Goal: Task Accomplishment & Management: Complete application form

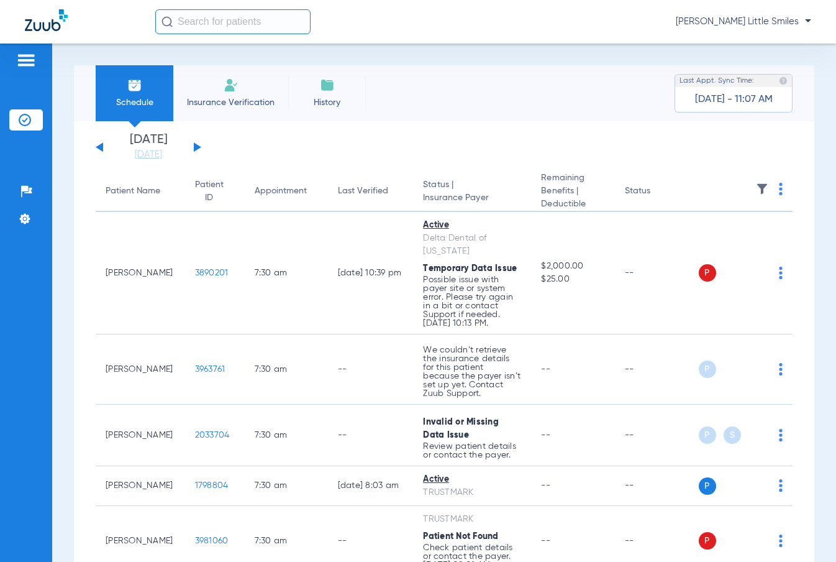
click at [264, 94] on li "Insurance Verification" at bounding box center [230, 93] width 115 height 56
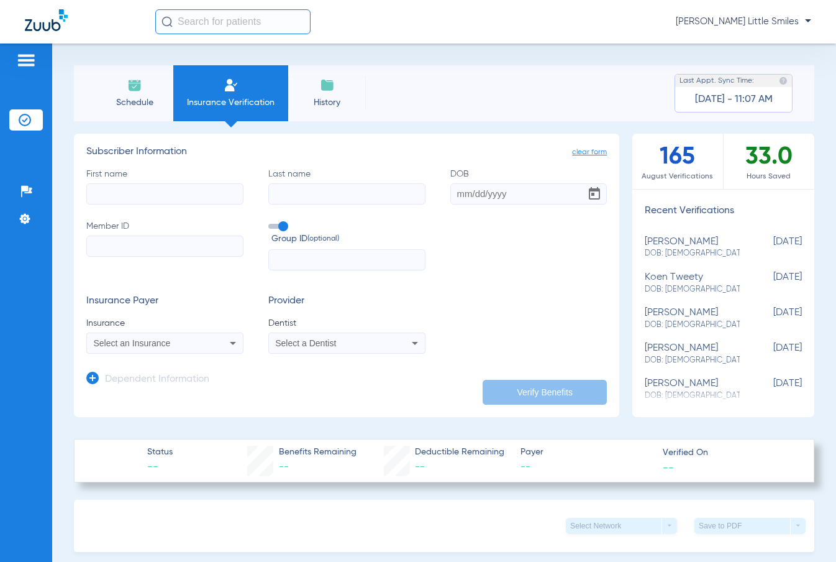
click at [153, 196] on input "First name" at bounding box center [164, 193] width 157 height 21
type input "cara"
type input "t"
type input "[PERSON_NAME]"
type input "[DATE]"
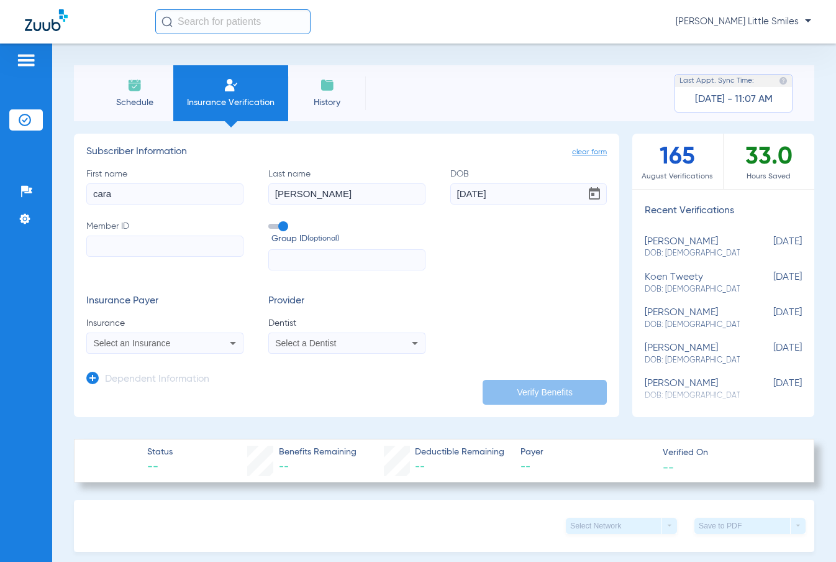
paste input "291809259"
type input "291809259"
click at [140, 342] on span "Select an Insurance" at bounding box center [132, 343] width 77 height 10
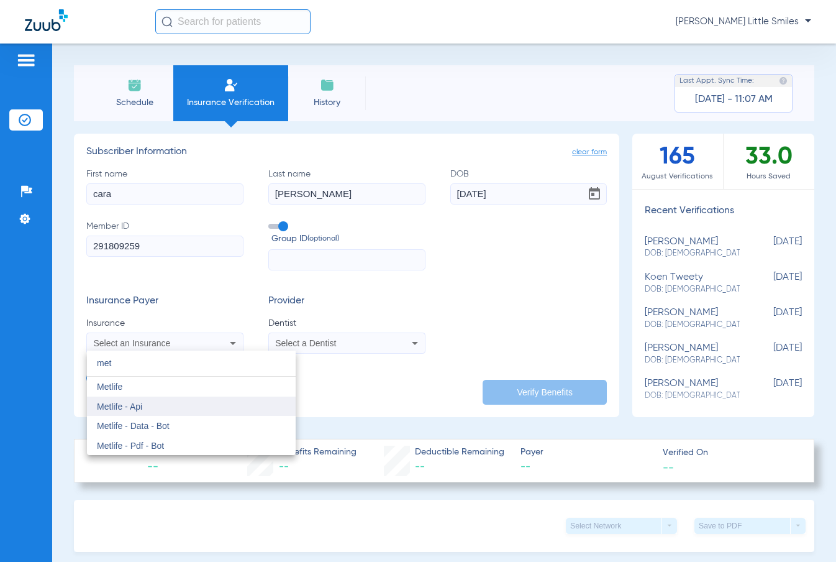
type input "met"
click at [190, 400] on mat-option "Metlife - Api" at bounding box center [191, 406] width 209 height 20
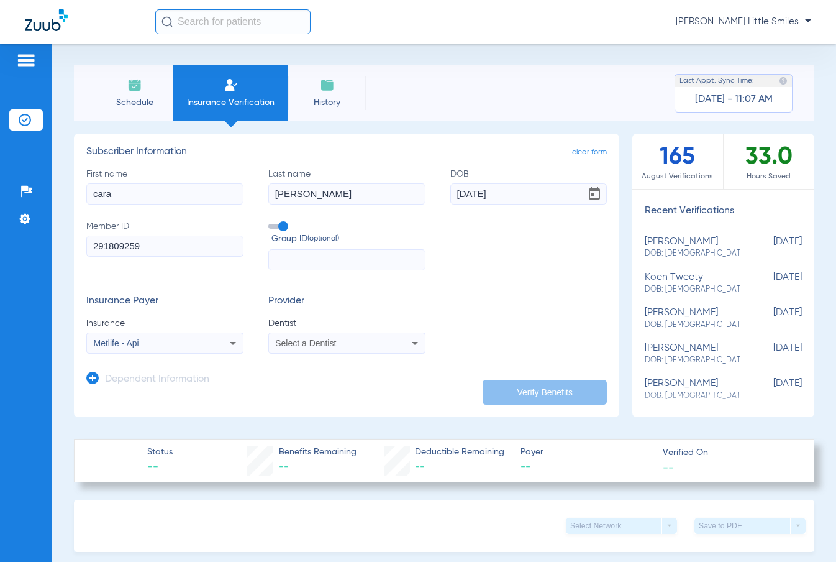
click at [273, 351] on mat-select "Select a Dentist" at bounding box center [346, 342] width 157 height 21
click at [278, 347] on span "Select a Dentist" at bounding box center [305, 343] width 61 height 10
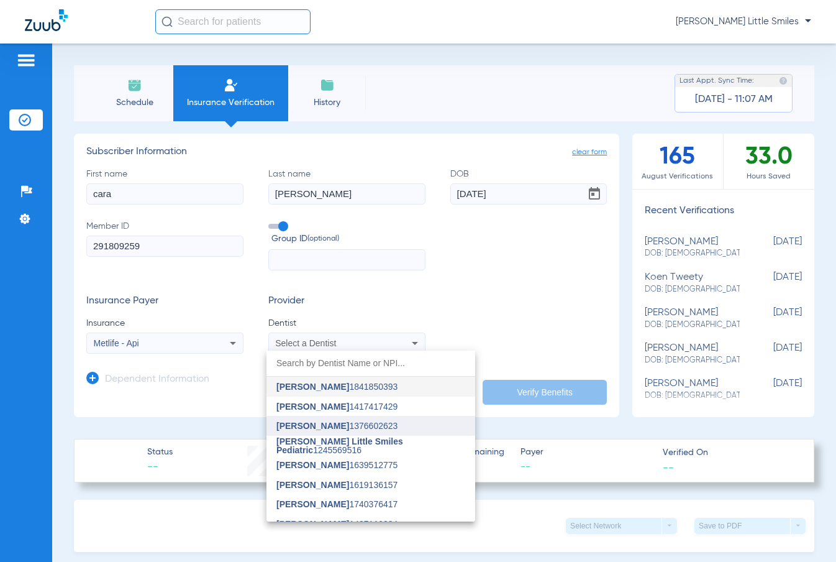
click at [336, 419] on mat-option "[PERSON_NAME] 1376602623" at bounding box center [371, 426] width 209 height 20
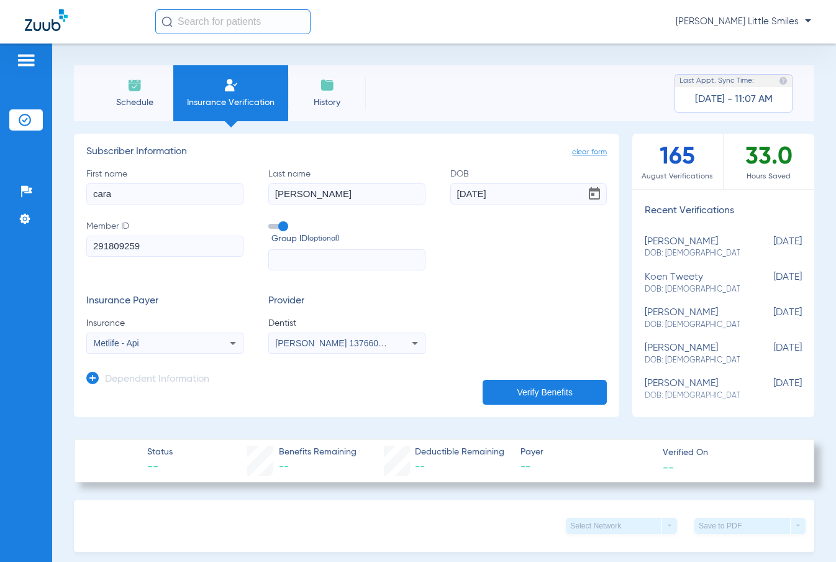
click at [144, 384] on h3 "Dependent Information" at bounding box center [157, 379] width 104 height 12
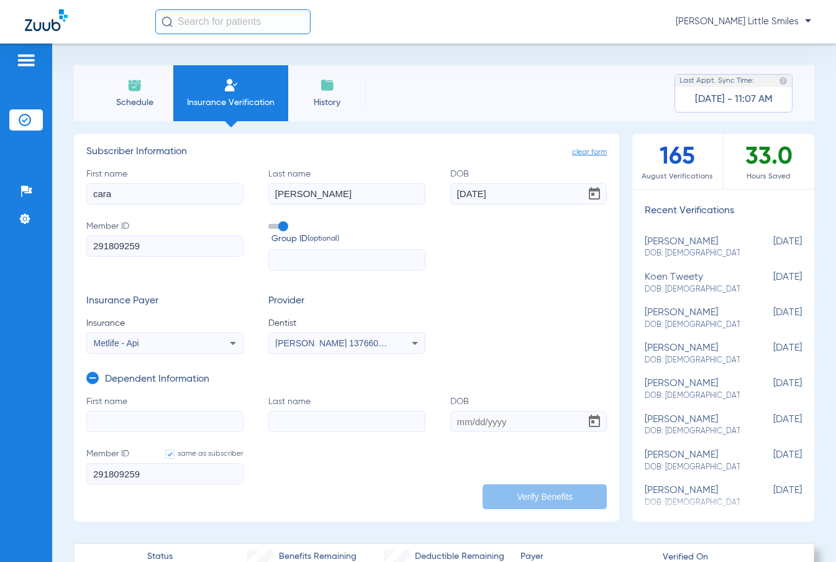
click at [163, 418] on input "First name" at bounding box center [164, 421] width 157 height 21
type input "[PERSON_NAME]"
type input "t"
type input "[PERSON_NAME]"
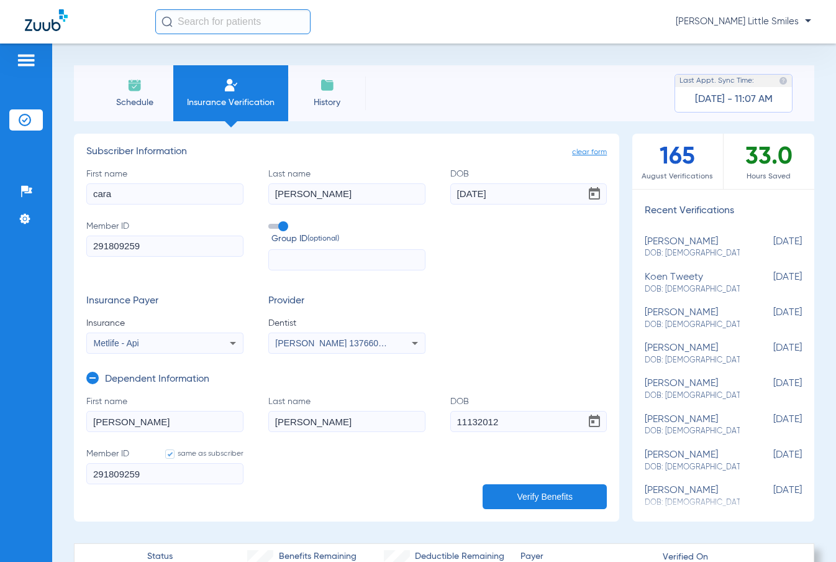
type input "[DATE]"
click at [557, 500] on button "Verify Benefits" at bounding box center [545, 496] width 124 height 25
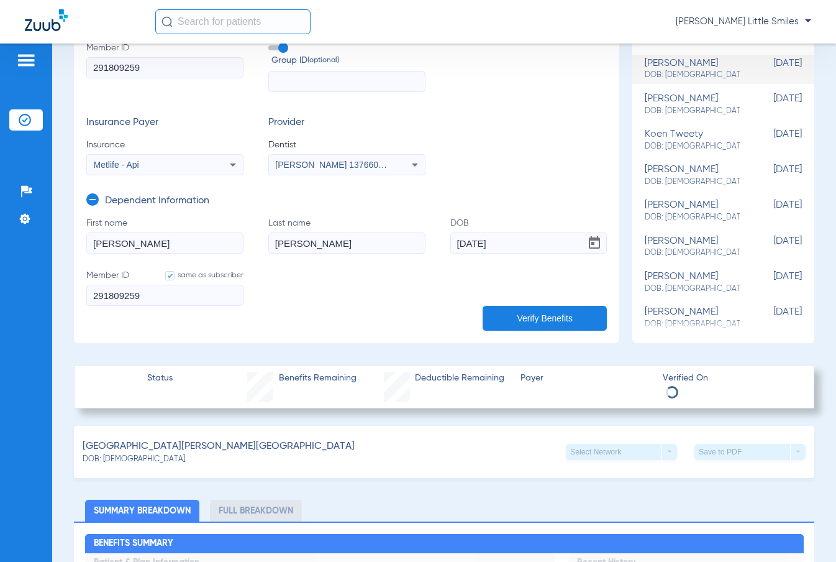
scroll to position [207, 0]
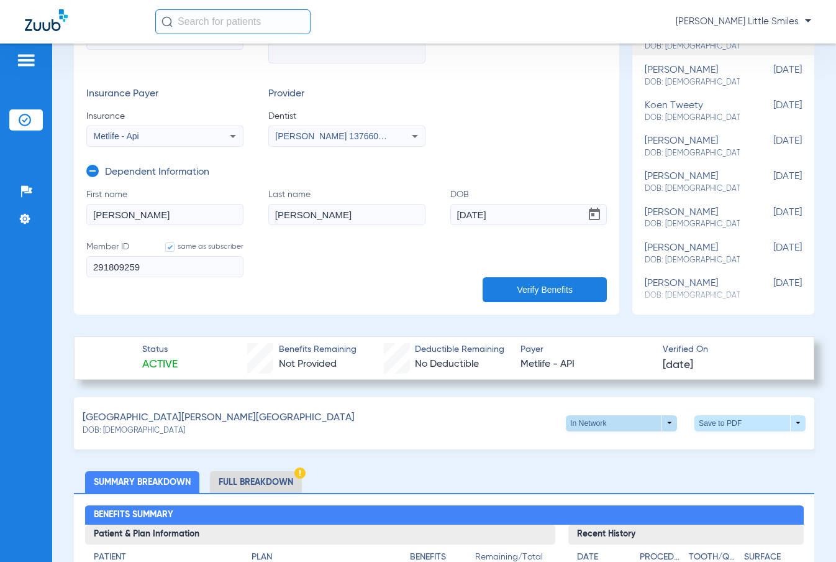
click at [607, 424] on span at bounding box center [622, 423] width 30 height 30
click at [612, 449] on span "Out of Network" at bounding box center [596, 446] width 58 height 9
click at [721, 419] on span at bounding box center [750, 423] width 111 height 16
click at [628, 448] on span "Save to PDF" at bounding box center [647, 446] width 49 height 9
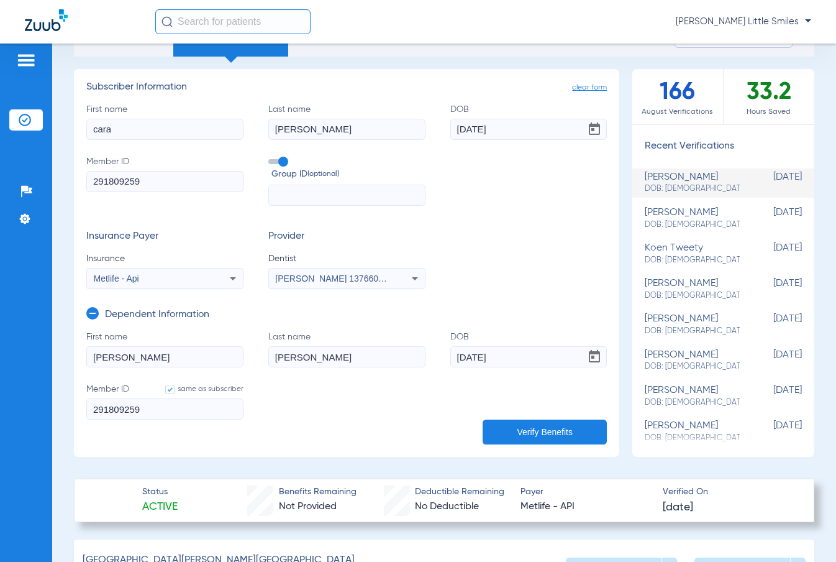
scroll to position [0, 0]
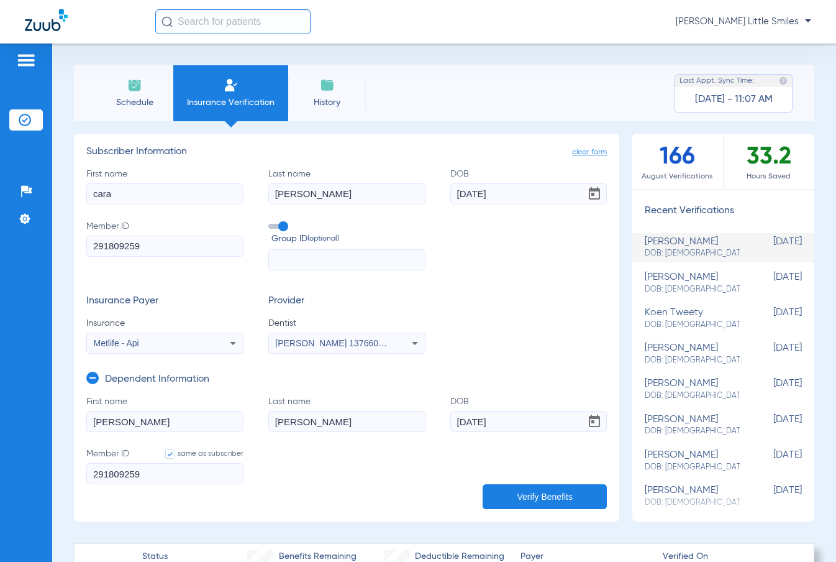
click at [147, 424] on input "[PERSON_NAME]" at bounding box center [164, 421] width 157 height 21
type input "[PERSON_NAME]"
type input "[DATE]"
click at [503, 485] on button "Verify Benefits" at bounding box center [545, 496] width 124 height 25
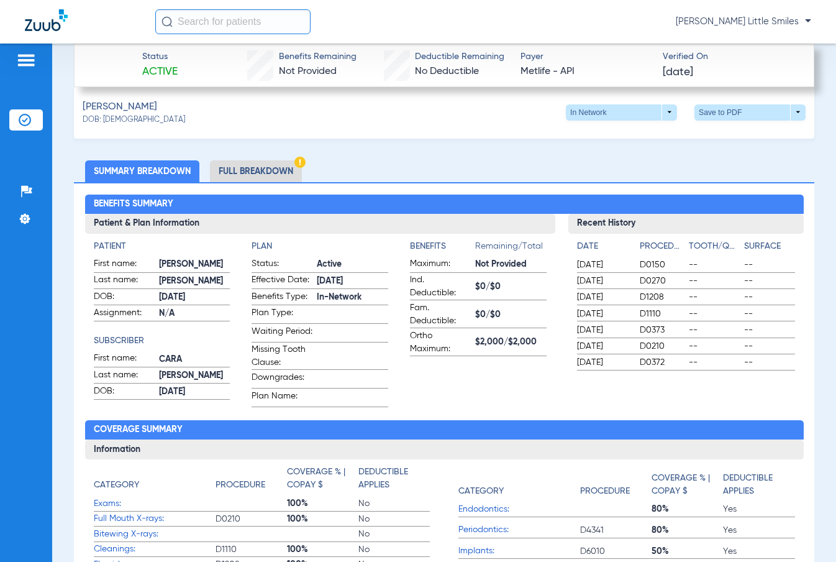
scroll to position [311, 0]
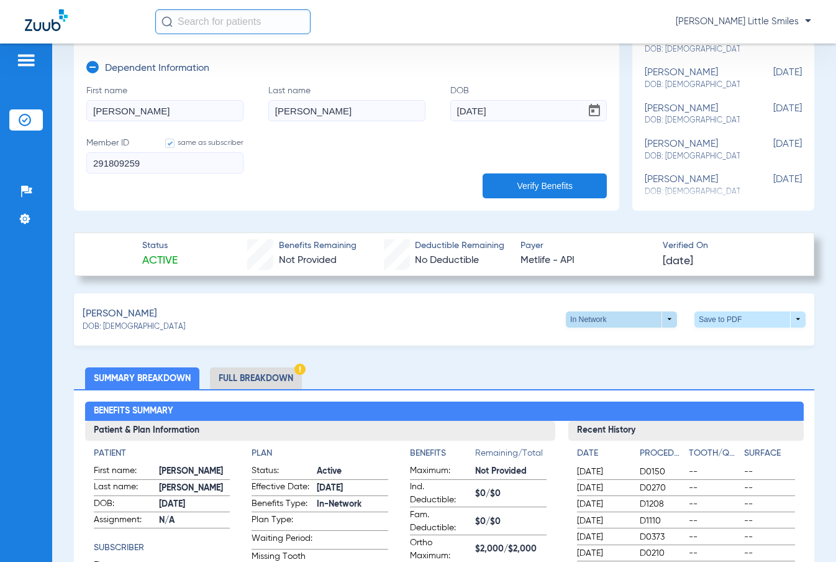
click at [607, 312] on span at bounding box center [622, 320] width 30 height 30
click at [593, 335] on button "Out of Network" at bounding box center [596, 342] width 78 height 25
click at [722, 316] on span at bounding box center [750, 319] width 111 height 16
click at [649, 346] on span "Save to PDF" at bounding box center [647, 342] width 49 height 9
